Goal: Find specific page/section: Locate a particular part of the current website

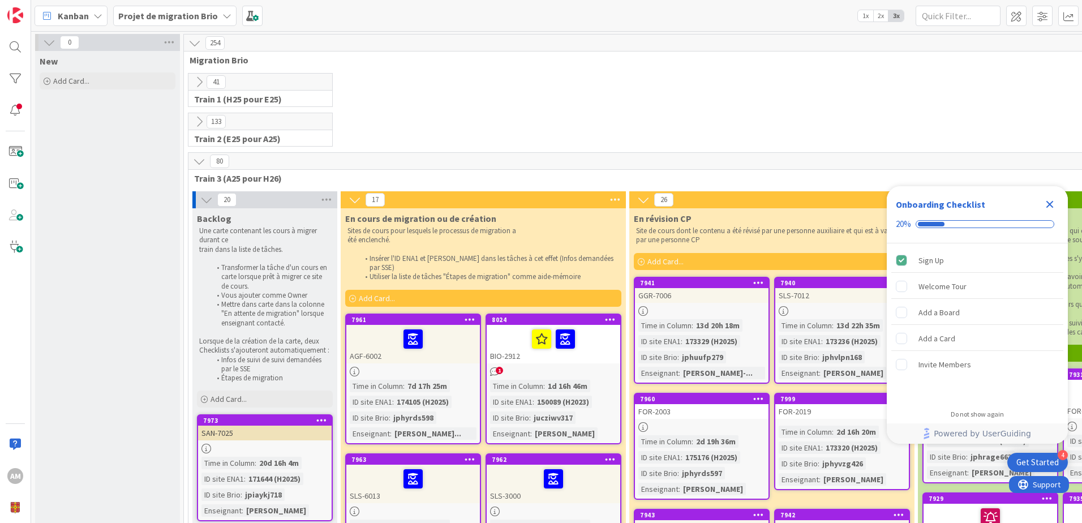
click at [1052, 204] on icon "Close Checklist" at bounding box center [1050, 204] width 14 height 14
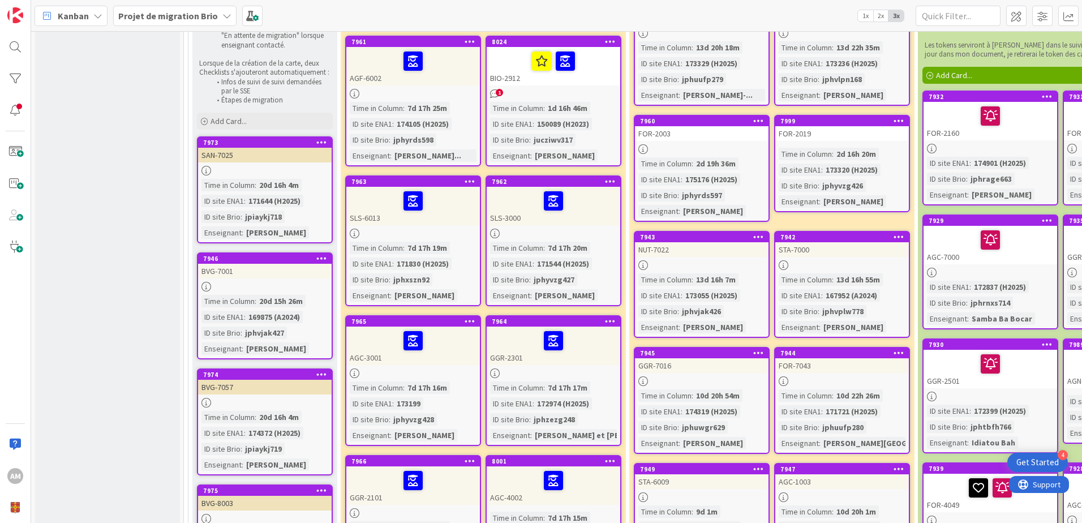
scroll to position [51, 0]
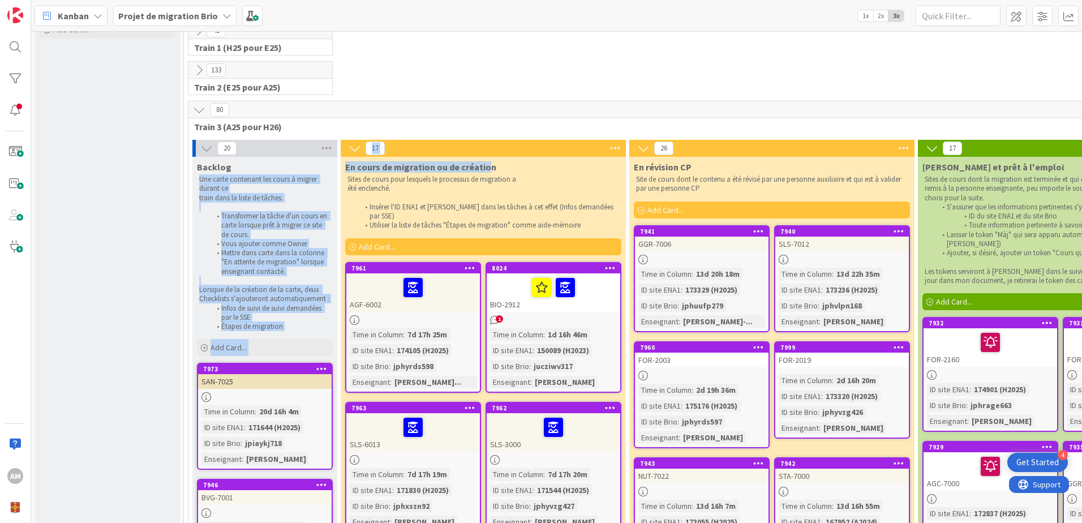
drag, startPoint x: 487, startPoint y: 168, endPoint x: 334, endPoint y: 166, distance: 152.2
drag, startPoint x: 336, startPoint y: 166, endPoint x: 349, endPoint y: 166, distance: 12.4
click at [349, 166] on span "En cours de migration ou de création" at bounding box center [420, 166] width 151 height 11
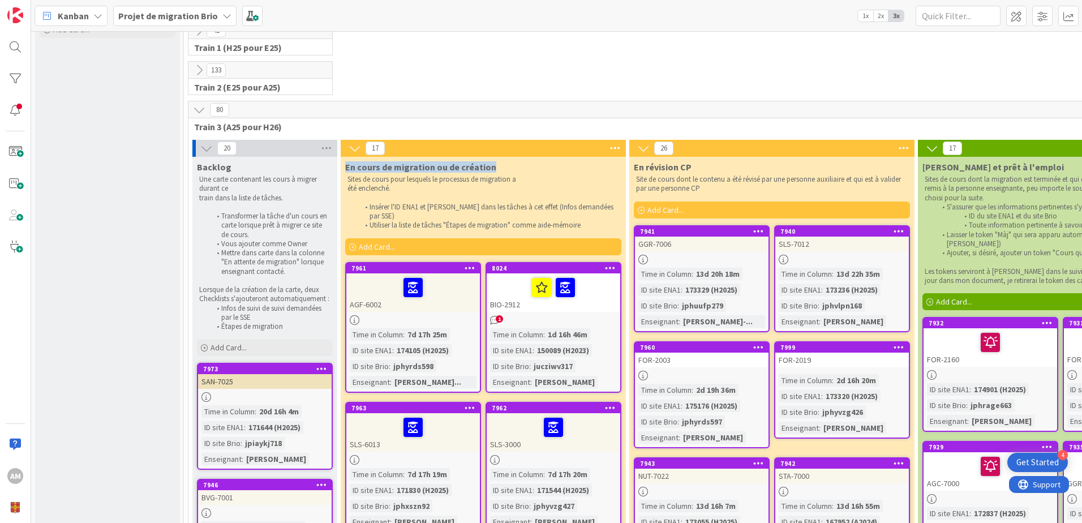
drag, startPoint x: 345, startPoint y: 166, endPoint x: 488, endPoint y: 169, distance: 143.2
click at [488, 169] on span "En cours de migration ou de création" at bounding box center [420, 166] width 151 height 11
copy span "En cours de migration ou de création"
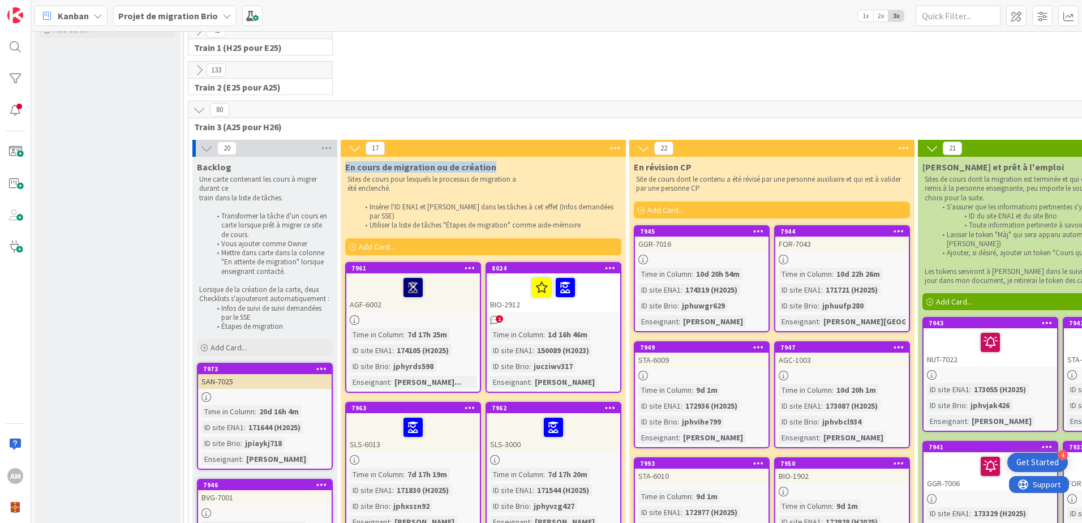
click at [420, 281] on icon at bounding box center [412, 287] width 19 height 18
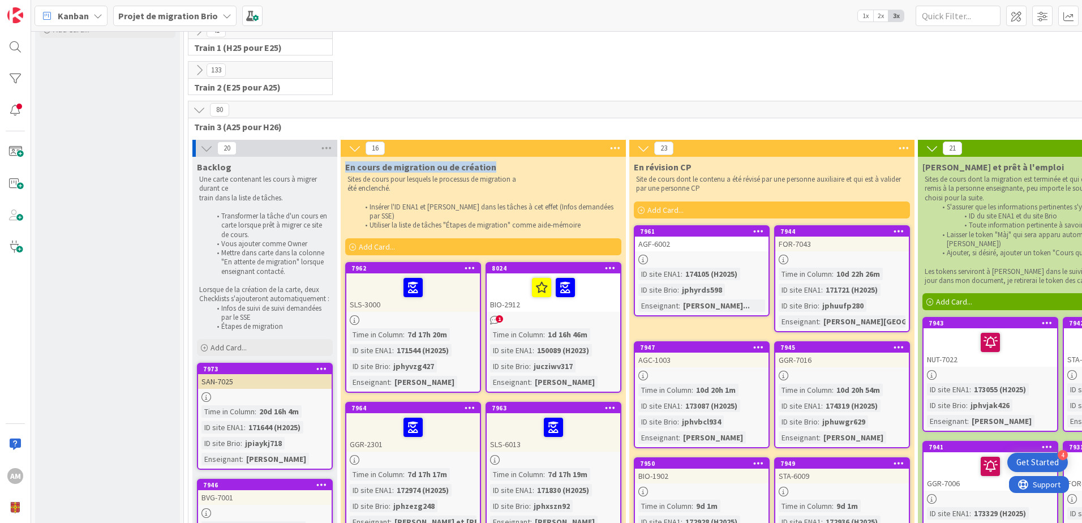
click at [495, 315] on icon "1" at bounding box center [495, 320] width 10 height 10
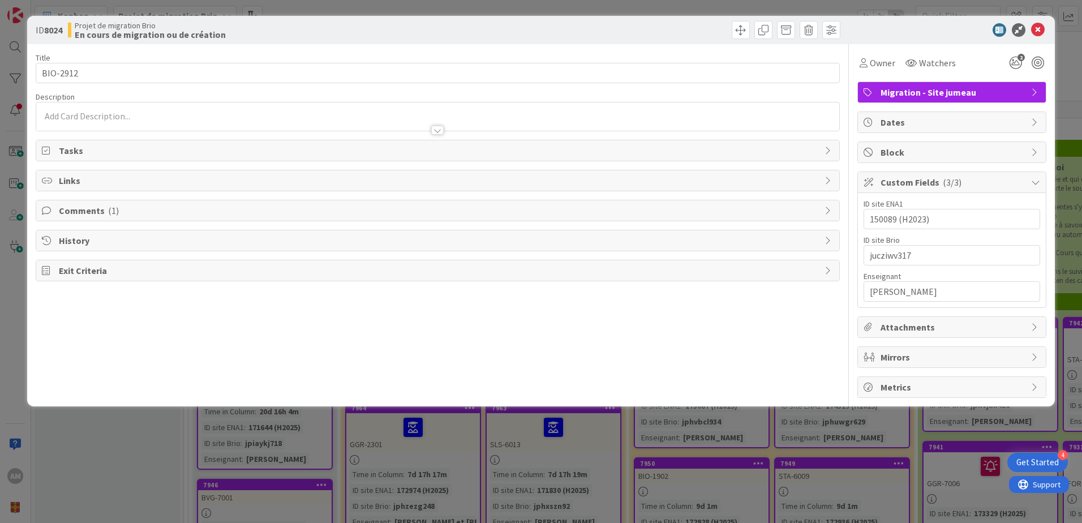
click at [102, 206] on span "Comments ( 1 )" at bounding box center [439, 211] width 760 height 14
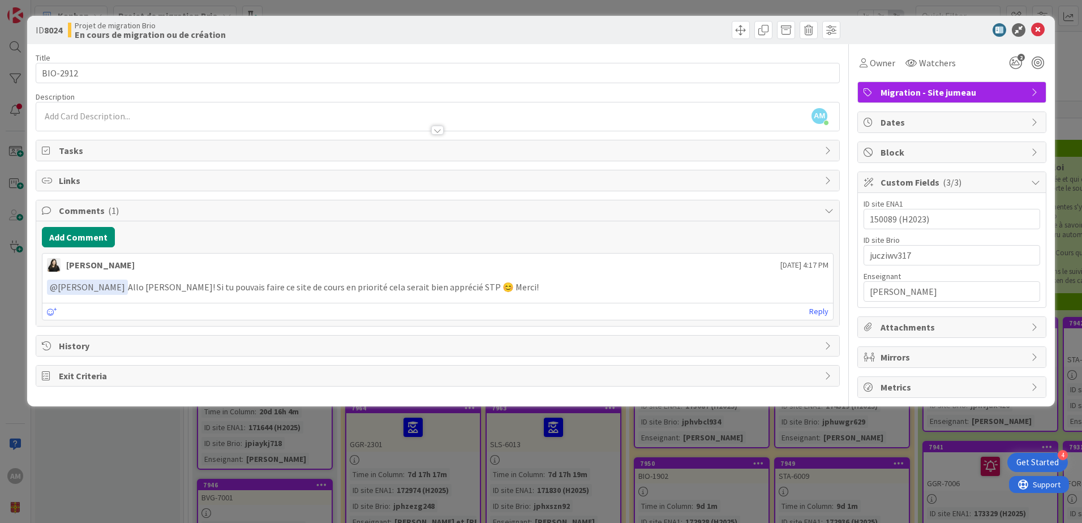
click at [102, 206] on span "Comments ( 1 )" at bounding box center [439, 211] width 760 height 14
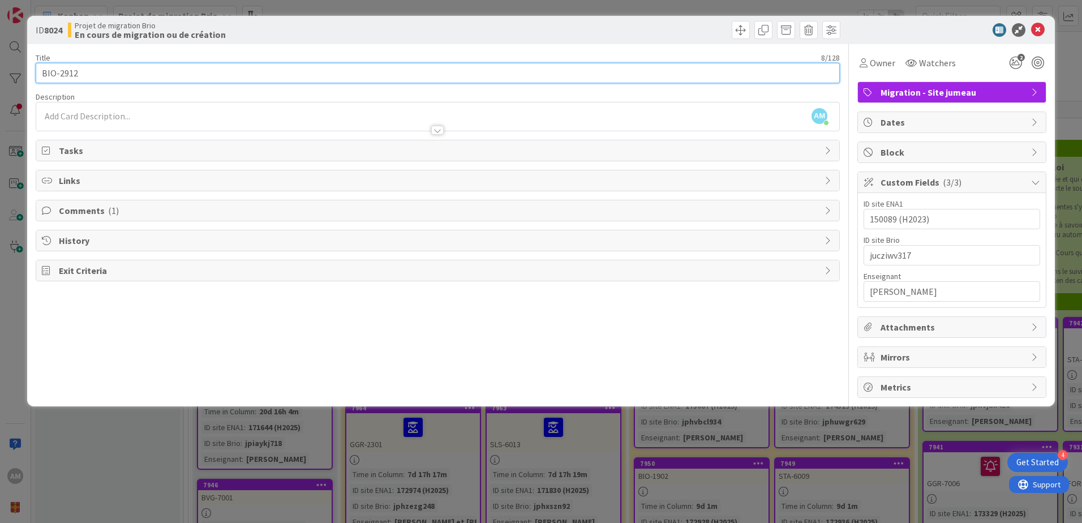
drag, startPoint x: 42, startPoint y: 70, endPoint x: 21, endPoint y: 72, distance: 21.0
click at [21, 72] on div "ID 8024 Projet de migration Brio En cours de migration ou de création Title 8 /…" at bounding box center [541, 261] width 1082 height 523
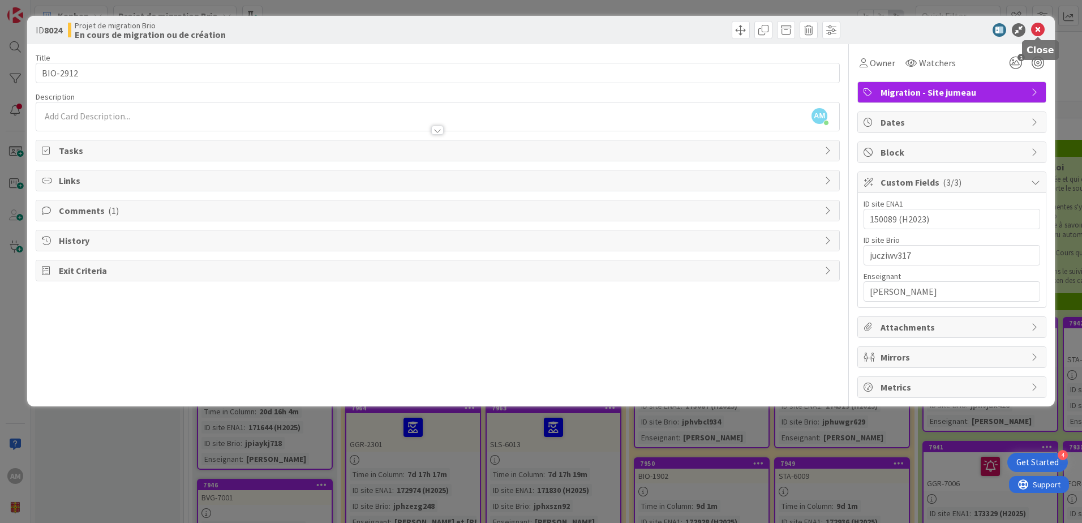
click at [1039, 30] on icon at bounding box center [1038, 30] width 14 height 14
